Goal: Information Seeking & Learning: Learn about a topic

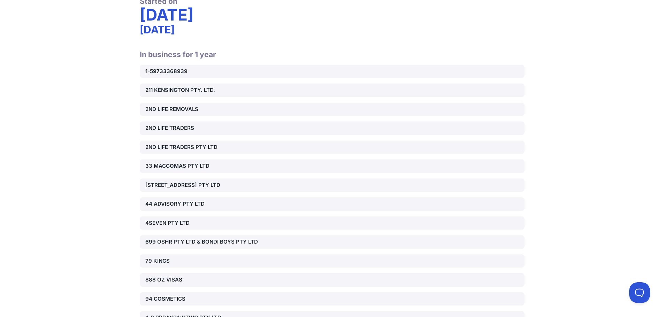
scroll to position [209, 0]
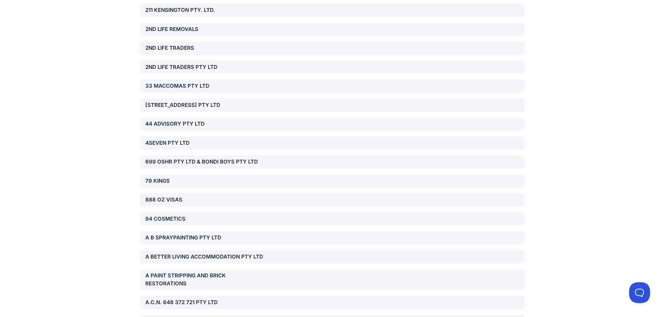
scroll to position [2716, 0]
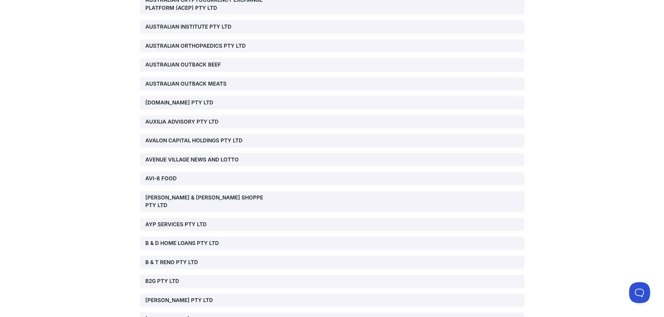
click at [214, 191] on div "[PERSON_NAME] & [PERSON_NAME] SHOPPE PTY LTD" at bounding box center [332, 201] width 385 height 21
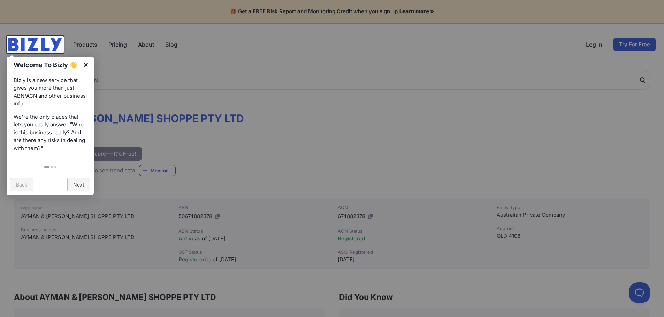
click at [86, 62] on link "×" at bounding box center [86, 65] width 16 height 16
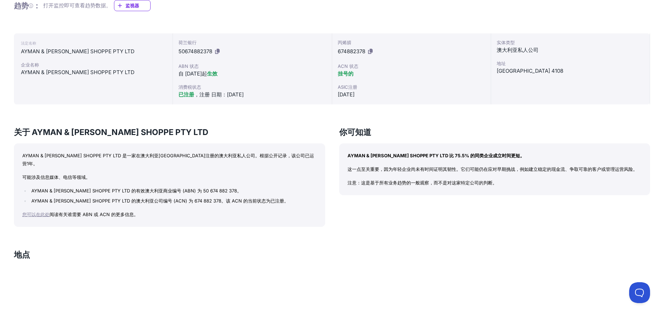
scroll to position [70, 0]
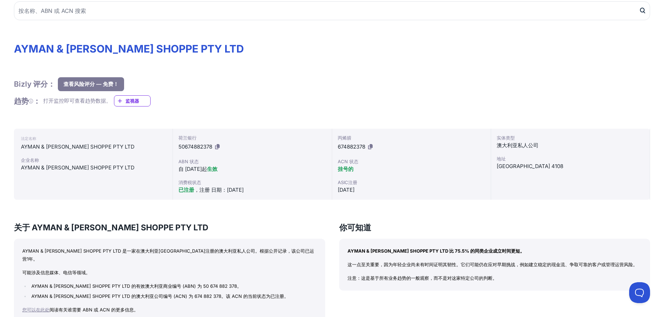
drag, startPoint x: 339, startPoint y: 168, endPoint x: 352, endPoint y: 167, distance: 13.3
click at [352, 167] on font "挂号的" at bounding box center [346, 169] width 16 height 7
